Goal: Information Seeking & Learning: Check status

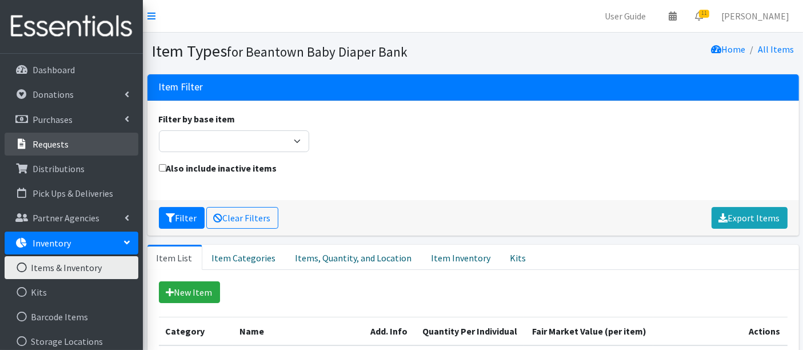
click at [59, 144] on p "Requests" at bounding box center [51, 143] width 36 height 11
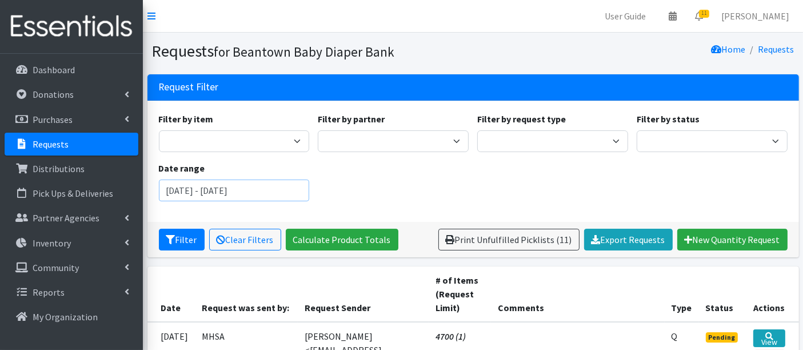
click at [231, 183] on input "June 12, 2025 - September 12, 2025" at bounding box center [234, 190] width 151 height 22
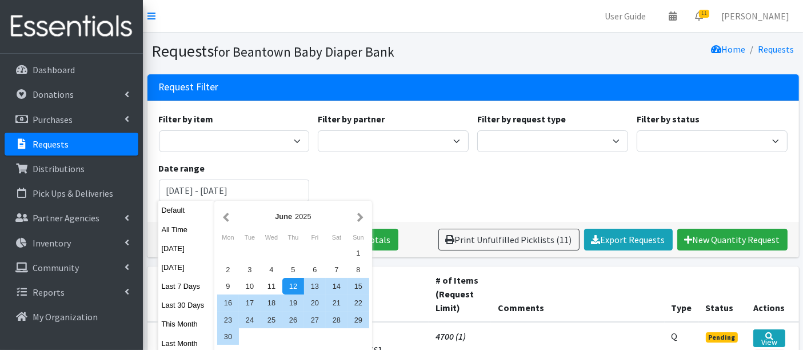
drag, startPoint x: 176, startPoint y: 327, endPoint x: 190, endPoint y: 319, distance: 15.9
click at [176, 327] on button "This Month" at bounding box center [186, 323] width 56 height 17
type input "August 1, 2025 - August 31, 2025"
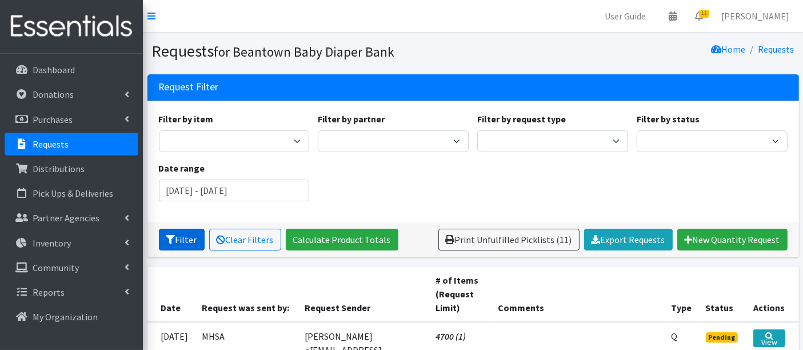
click at [181, 242] on button "Filter" at bounding box center [182, 240] width 46 height 22
click at [623, 238] on link "Export Requests" at bounding box center [628, 240] width 89 height 22
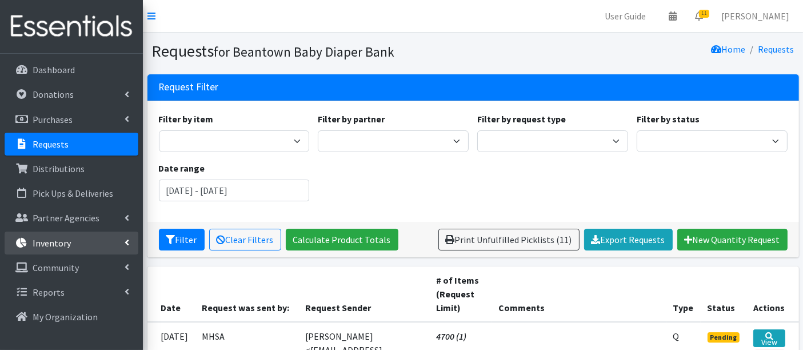
click at [71, 240] on link "Inventory" at bounding box center [72, 242] width 134 height 23
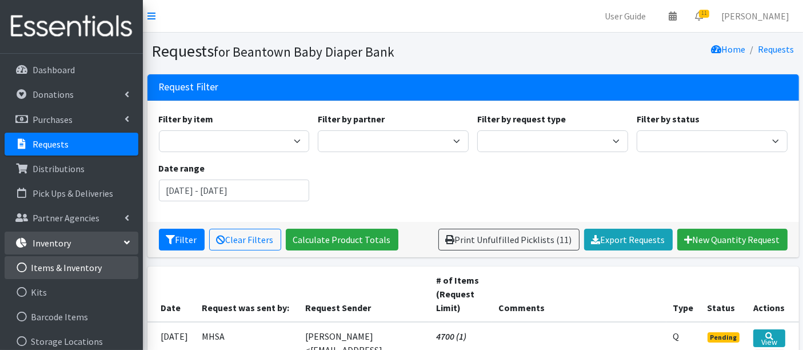
click at [85, 266] on link "Items & Inventory" at bounding box center [72, 267] width 134 height 23
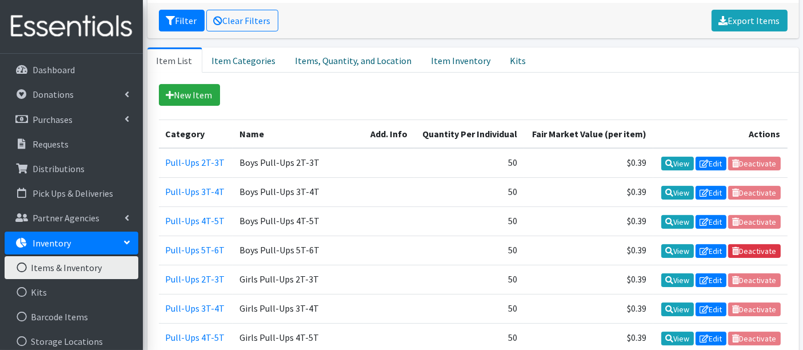
scroll to position [63, 0]
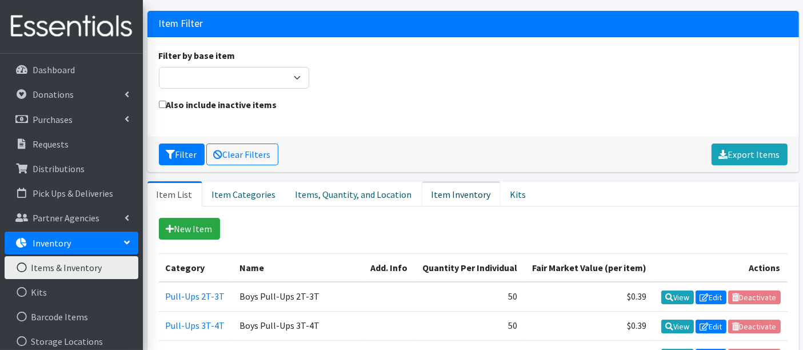
click at [448, 190] on link "Item Inventory" at bounding box center [461, 193] width 79 height 25
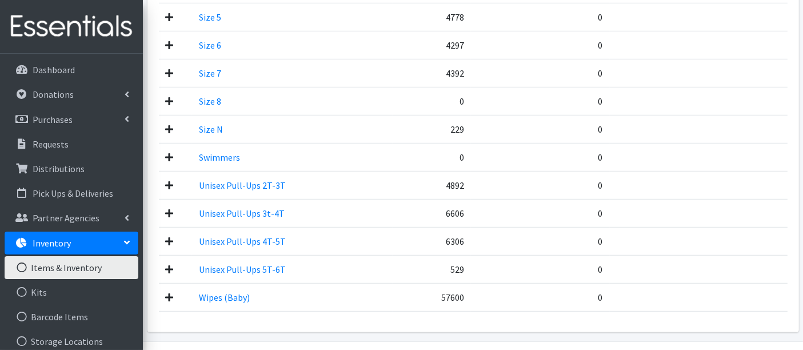
scroll to position [790, 0]
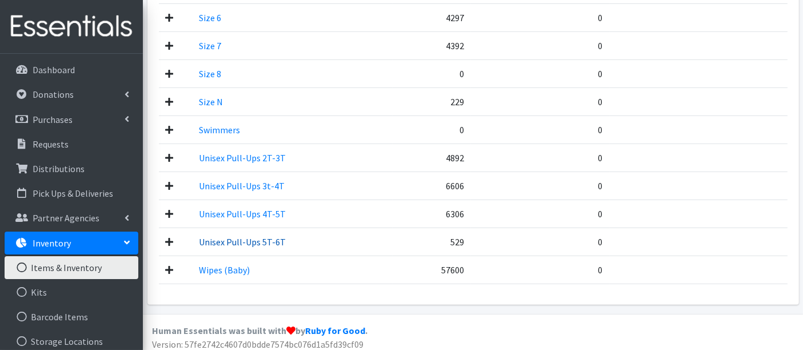
click at [250, 236] on link "Unisex Pull-Ups 5T-6T" at bounding box center [242, 241] width 87 height 11
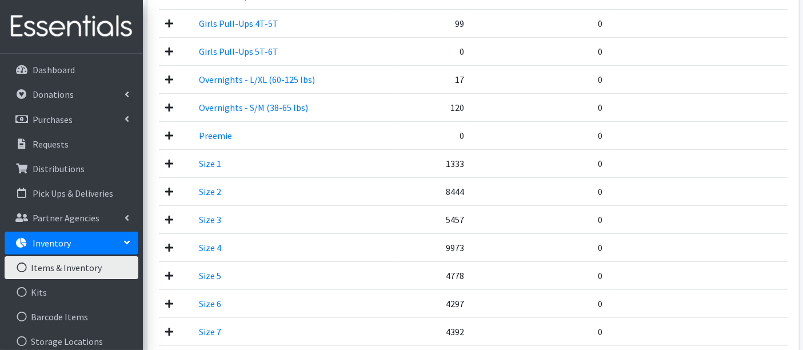
scroll to position [572, 0]
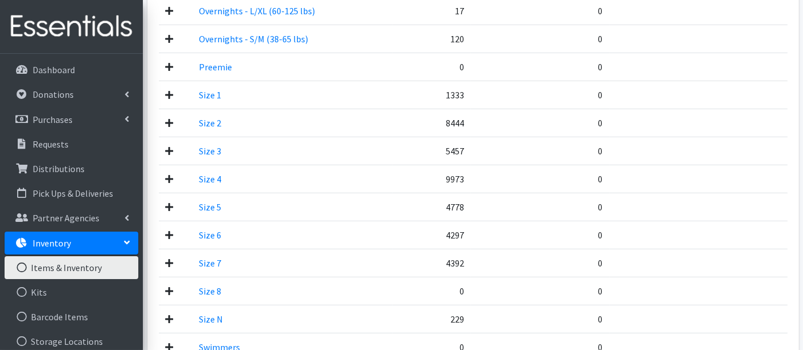
drag, startPoint x: 437, startPoint y: 156, endPoint x: 756, endPoint y: 136, distance: 320.0
click at [762, 138] on td at bounding box center [699, 151] width 178 height 28
